Goal: Information Seeking & Learning: Learn about a topic

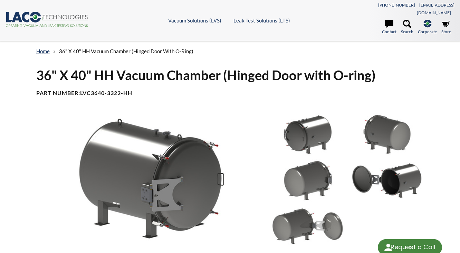
select select "Language Translate Widget"
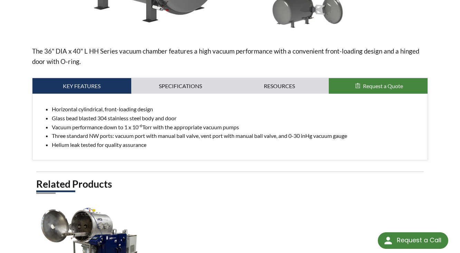
scroll to position [359, 0]
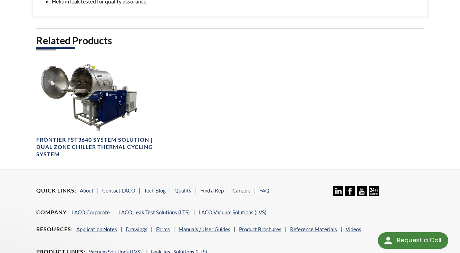
click at [194, 111] on div "Related Products Frontier FST3640 System Solution | Dual Zone Chiller Thermal C…" at bounding box center [230, 101] width 388 height 135
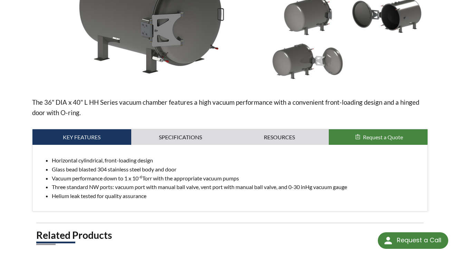
scroll to position [55, 0]
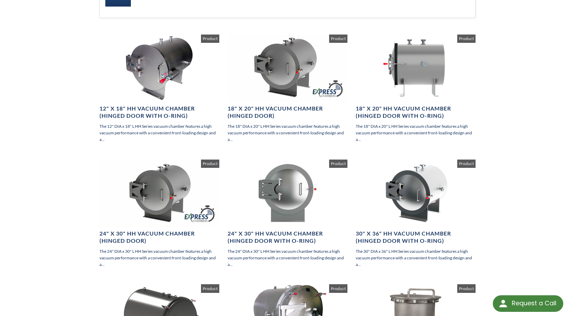
scroll to position [104, 0]
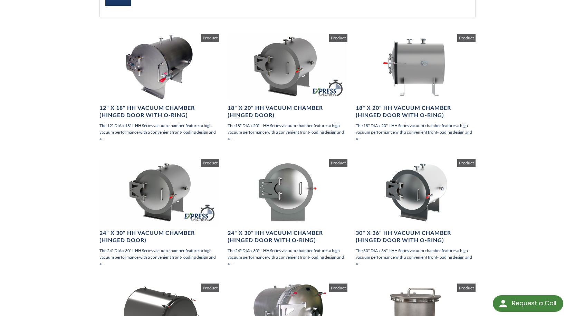
click at [350, 67] on div "18" X 20" HH Vacuum Chamber (Hinged Door) The 18" DIA x 20" L HH Series vacuum …" at bounding box center [288, 96] width 128 height 125
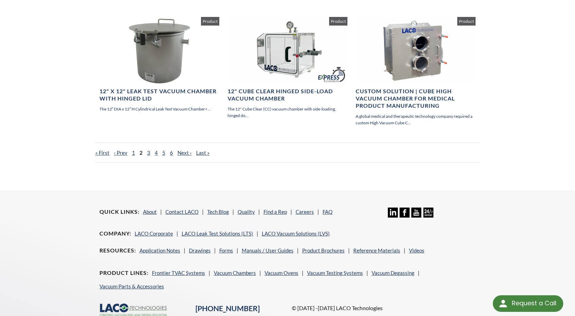
scroll to position [518, 0]
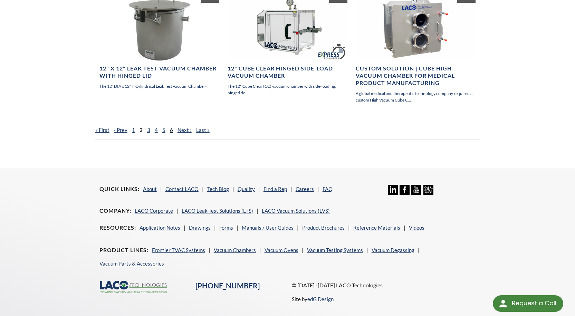
click at [170, 130] on link "6" at bounding box center [171, 130] width 3 height 6
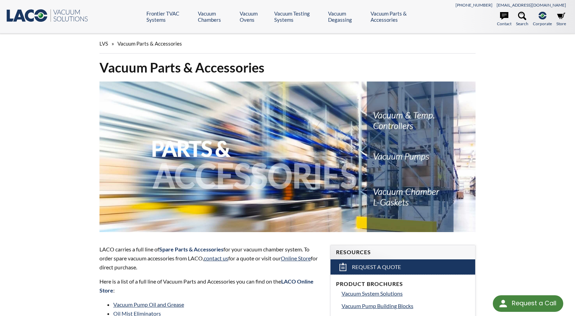
click at [385, 123] on img at bounding box center [288, 157] width 377 height 151
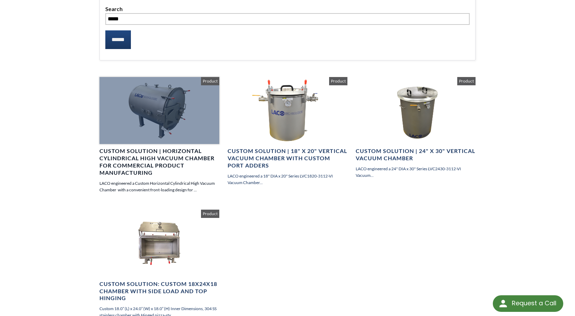
scroll to position [173, 0]
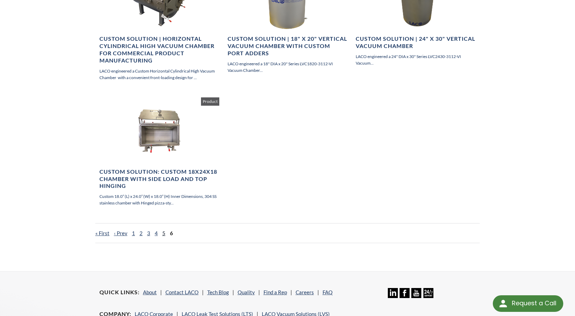
click at [162, 233] on link "5" at bounding box center [163, 233] width 3 height 6
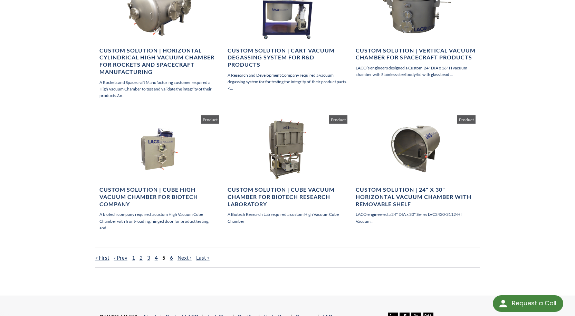
scroll to position [484, 0]
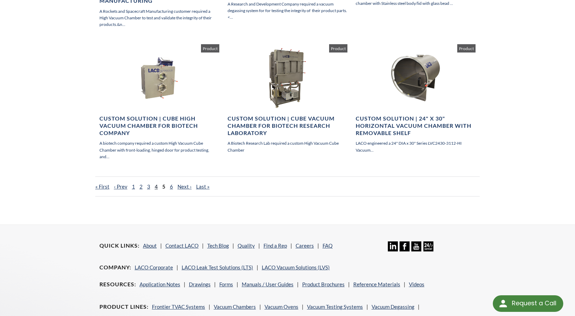
click at [155, 183] on link "4" at bounding box center [156, 186] width 3 height 6
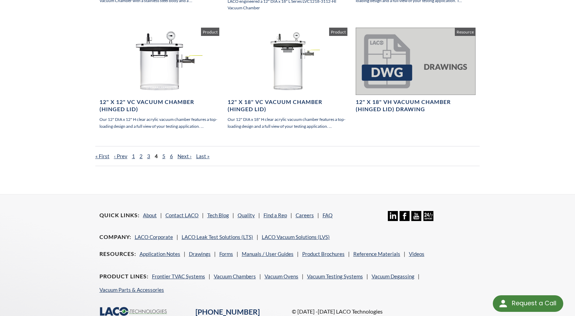
scroll to position [544, 0]
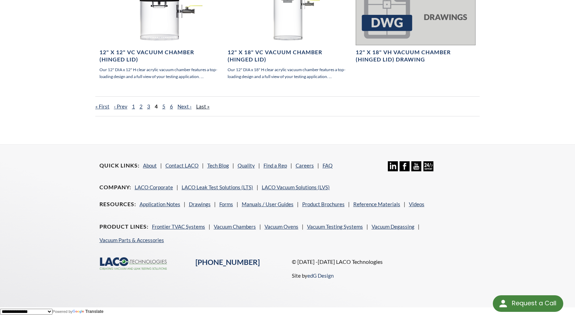
click at [197, 106] on link "Last »" at bounding box center [202, 106] width 13 height 6
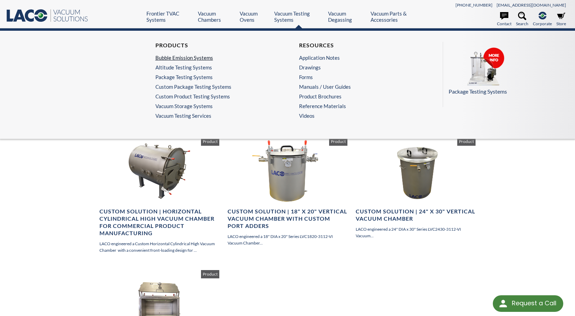
click at [187, 57] on link "Bubble Emission Systems" at bounding box center [213, 58] width 117 height 6
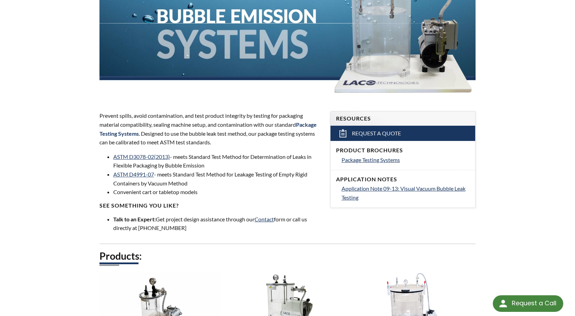
scroll to position [138, 0]
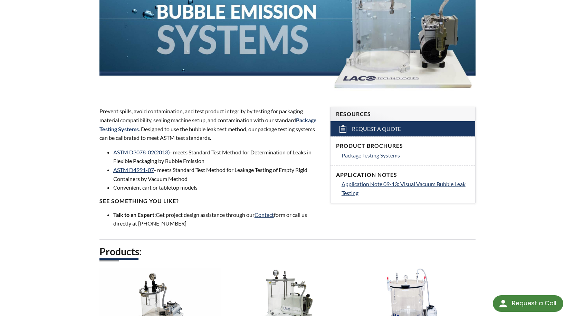
click at [95, 127] on div "Bubble Emission Systems Prevent spills, avoid contamination, and test product i…" at bounding box center [288, 205] width 442 height 569
click at [57, 198] on div "LVS » Vacuum Testing Systems » Products » Bubble Emission Systems Bubble Emissi…" at bounding box center [287, 192] width 575 height 595
click at [506, 198] on div "Bubble Emission Systems Prevent spills, avoid contamination, and test product i…" at bounding box center [288, 205] width 442 height 569
